Goal: Complete application form

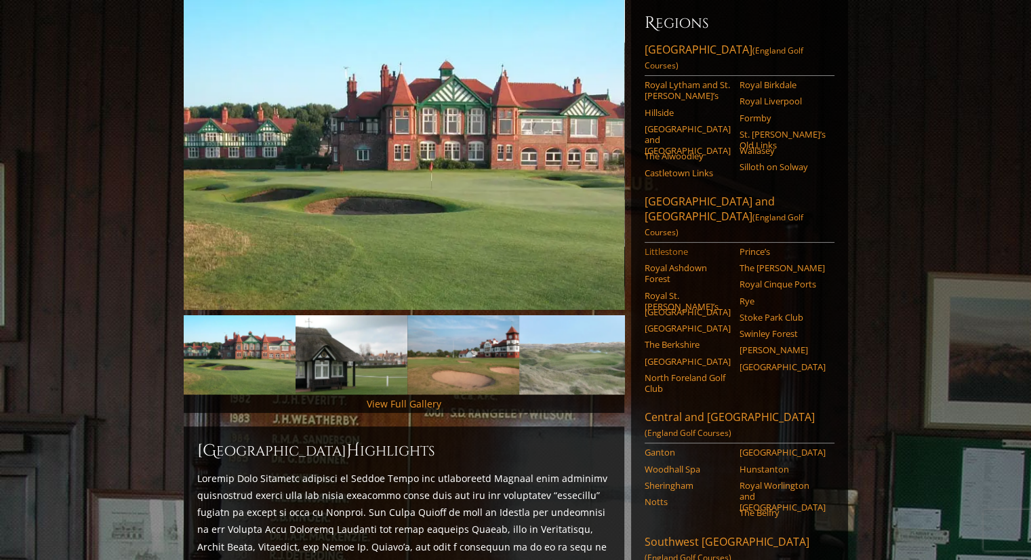
scroll to position [203, 0]
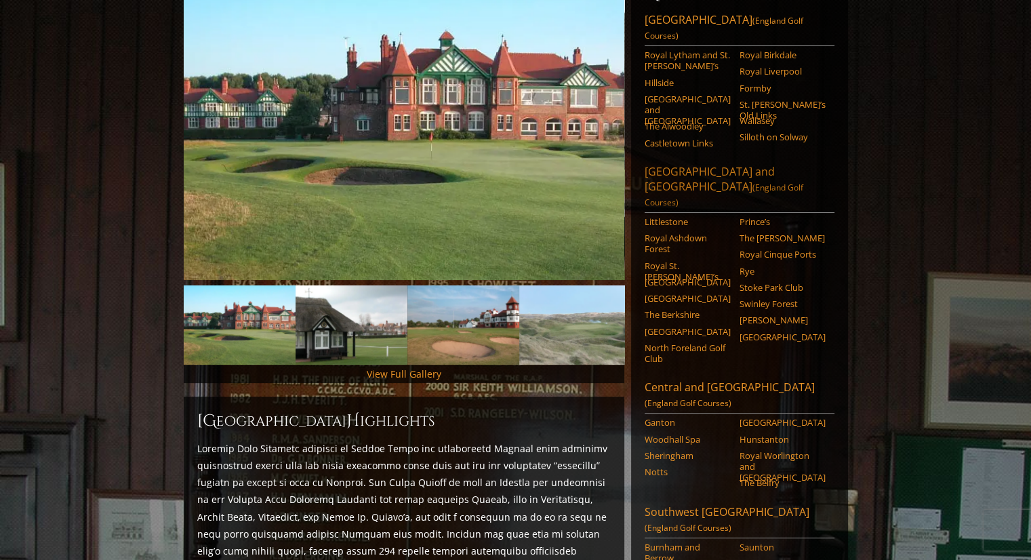
click at [677, 164] on link "London and Southeast England (England Golf Courses)" at bounding box center [740, 188] width 190 height 49
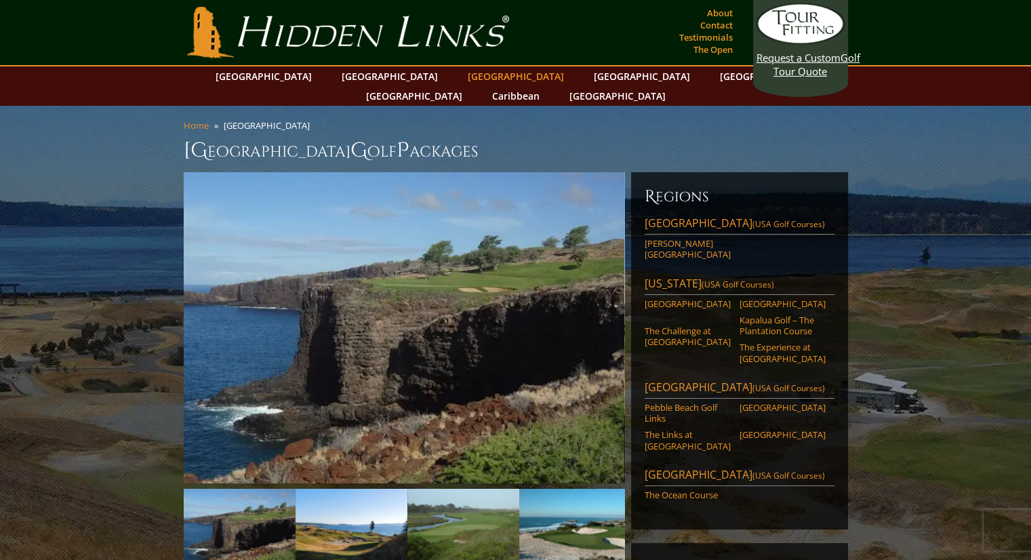
click at [461, 82] on link "[GEOGRAPHIC_DATA]" at bounding box center [516, 76] width 110 height 20
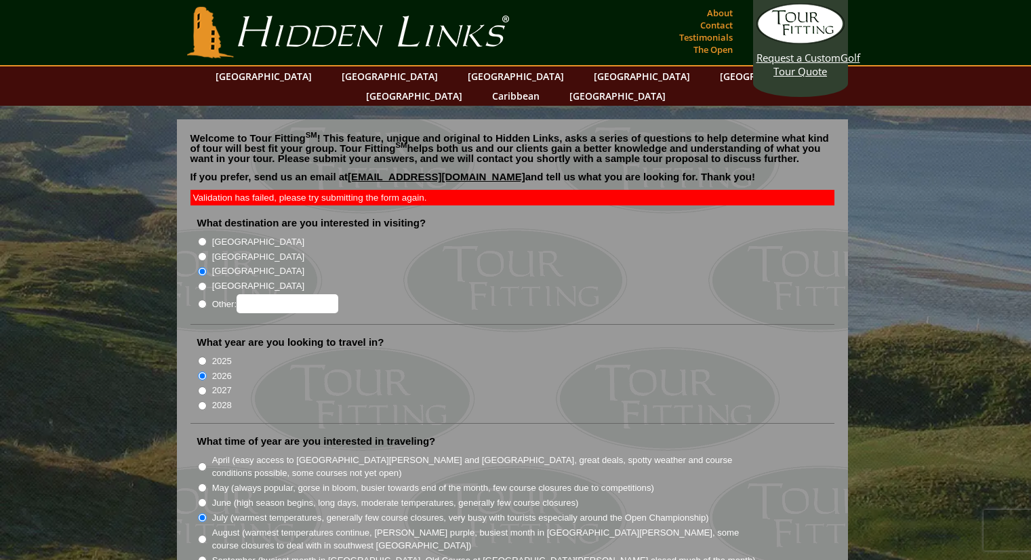
scroll to position [1628, 0]
